Goal: Information Seeking & Learning: Learn about a topic

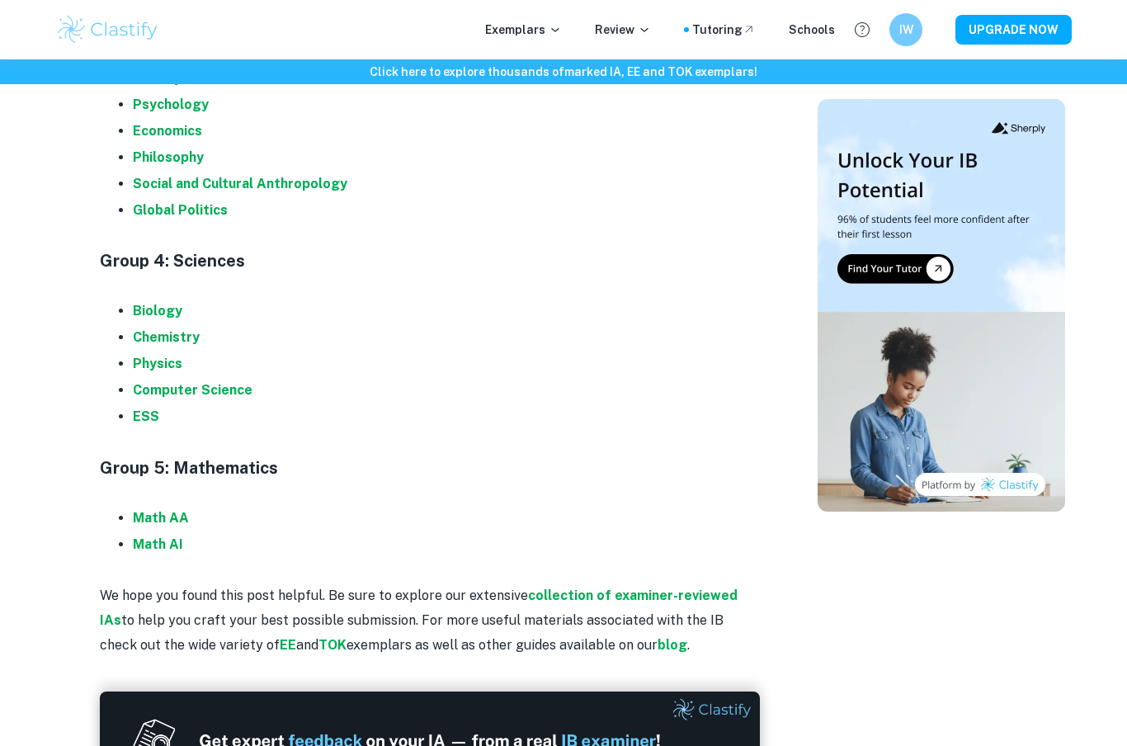
scroll to position [1756, 0]
click at [171, 302] on strong "Biology" at bounding box center [158, 310] width 50 height 16
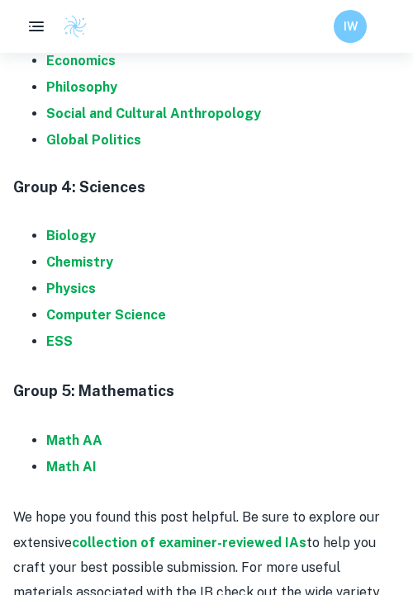
scroll to position [1880, 0]
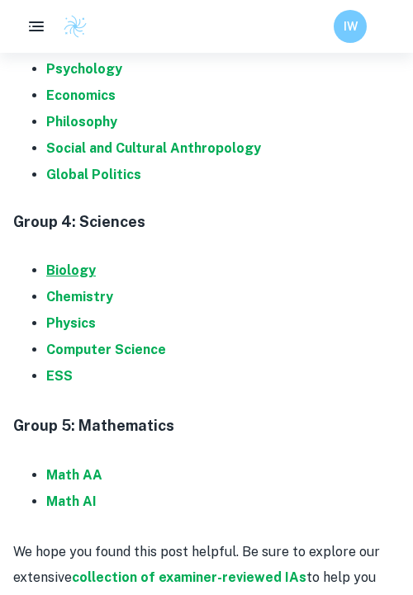
click at [73, 262] on strong "Biology" at bounding box center [71, 270] width 50 height 16
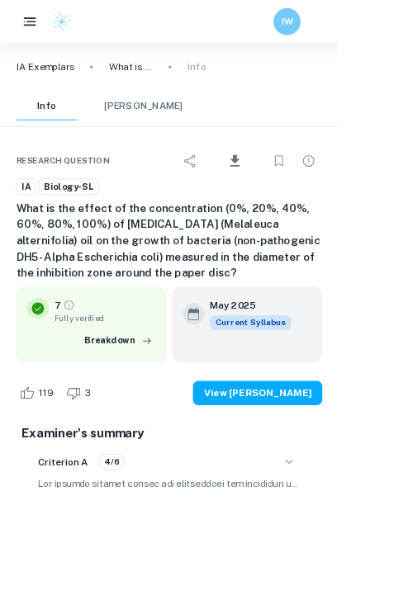
drag, startPoint x: 1106, startPoint y: 745, endPoint x: -1, endPoint y: -1, distance: 1334.8
click at [0, 0] on html "We value your privacy We use cookies to enhance your browsing experience, serve…" at bounding box center [206, 297] width 413 height 595
